Goal: Book appointment/travel/reservation

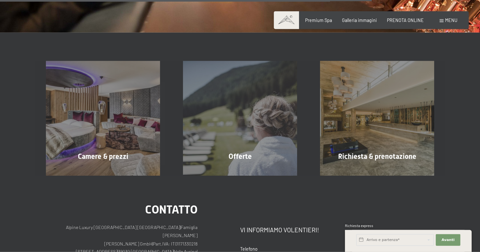
scroll to position [1024, 0]
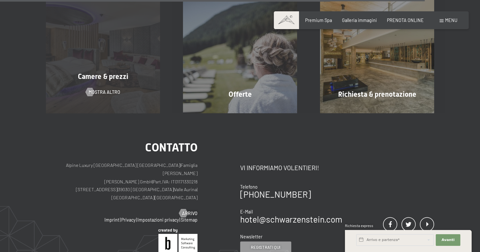
click at [94, 85] on div "Camere & prezzi mostra altro" at bounding box center [103, 56] width 137 height 114
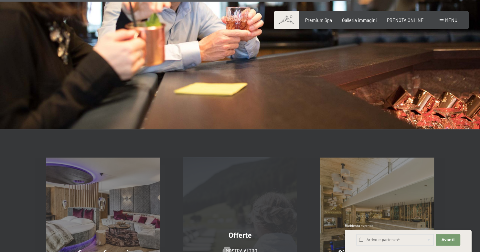
scroll to position [887, 0]
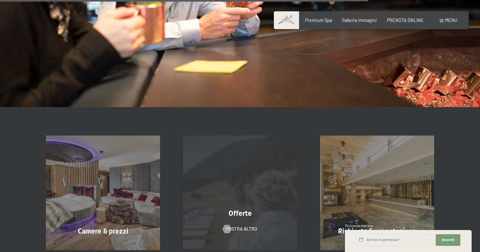
click at [251, 168] on div "Offerte mostra altro" at bounding box center [240, 192] width 137 height 114
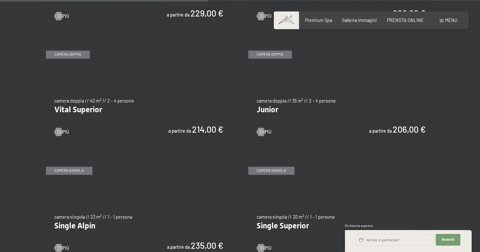
scroll to position [785, 0]
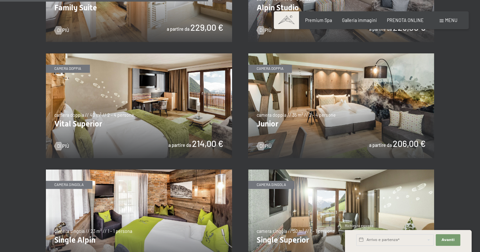
click at [362, 116] on img at bounding box center [341, 105] width 186 height 105
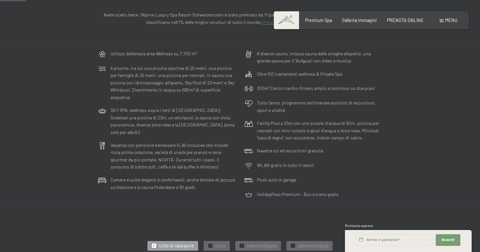
scroll to position [0, 0]
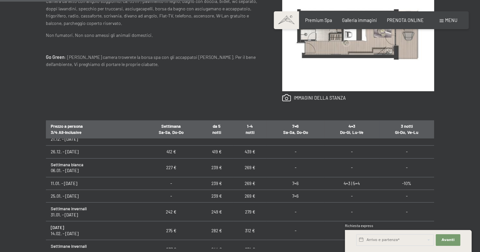
scroll to position [20, 0]
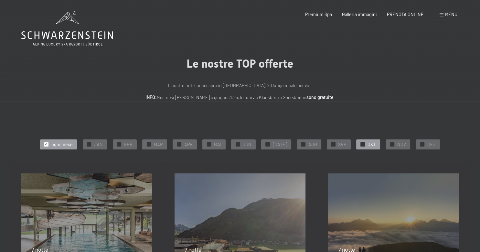
click at [370, 143] on span "OKT" at bounding box center [371, 144] width 8 height 6
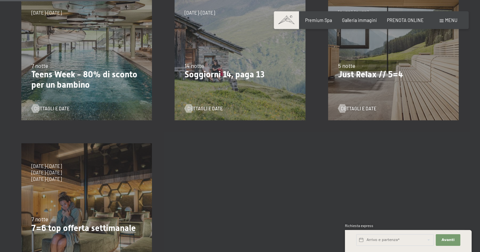
scroll to position [171, 0]
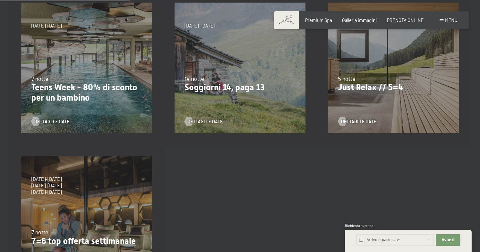
click at [385, 95] on div "7/9/2025-3/10/2025 21/12/2025-26/12/2025 11/1/2026-23/1/2026 8/3/2026-27/3/2026…" at bounding box center [393, 67] width 153 height 153
click at [364, 121] on span "Dettagli e Date" at bounding box center [364, 121] width 35 height 6
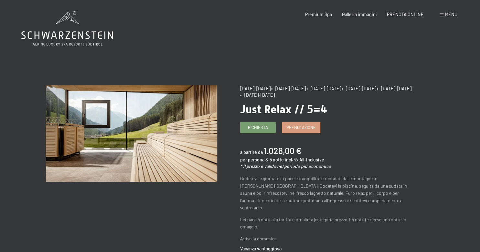
click at [449, 16] on span "Menu" at bounding box center [451, 14] width 12 height 5
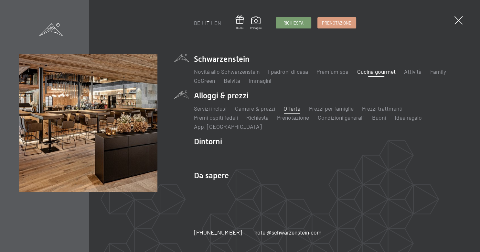
click at [365, 72] on link "Cucina gourmet" at bounding box center [376, 71] width 38 height 7
click at [458, 18] on span at bounding box center [458, 21] width 12 height 12
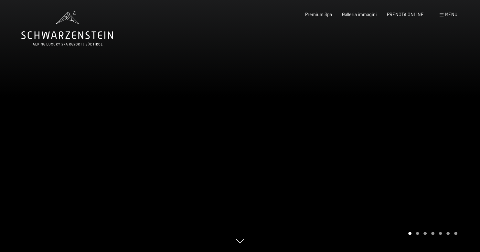
click at [403, 81] on div at bounding box center [360, 126] width 240 height 252
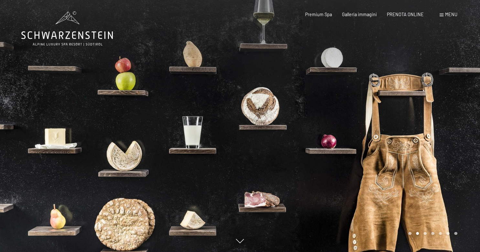
click at [403, 81] on div at bounding box center [360, 126] width 240 height 252
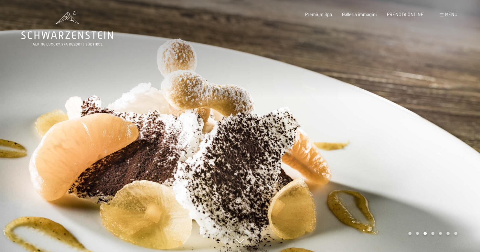
click at [403, 81] on div at bounding box center [360, 126] width 240 height 252
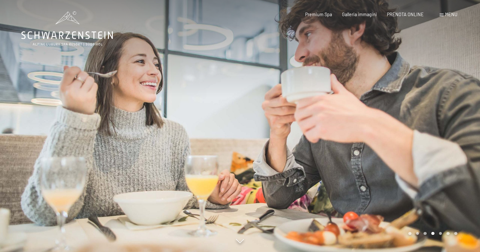
click at [403, 81] on div at bounding box center [360, 126] width 240 height 252
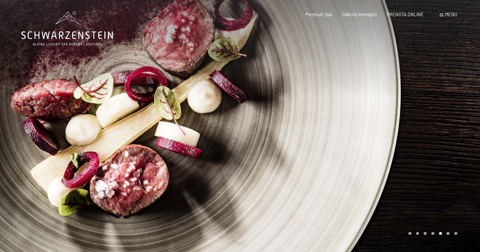
click at [403, 81] on div at bounding box center [360, 126] width 240 height 252
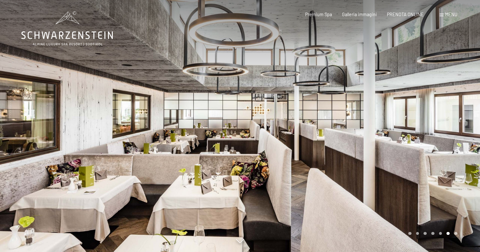
click at [403, 81] on div at bounding box center [360, 126] width 240 height 252
